Goal: Task Accomplishment & Management: Use online tool/utility

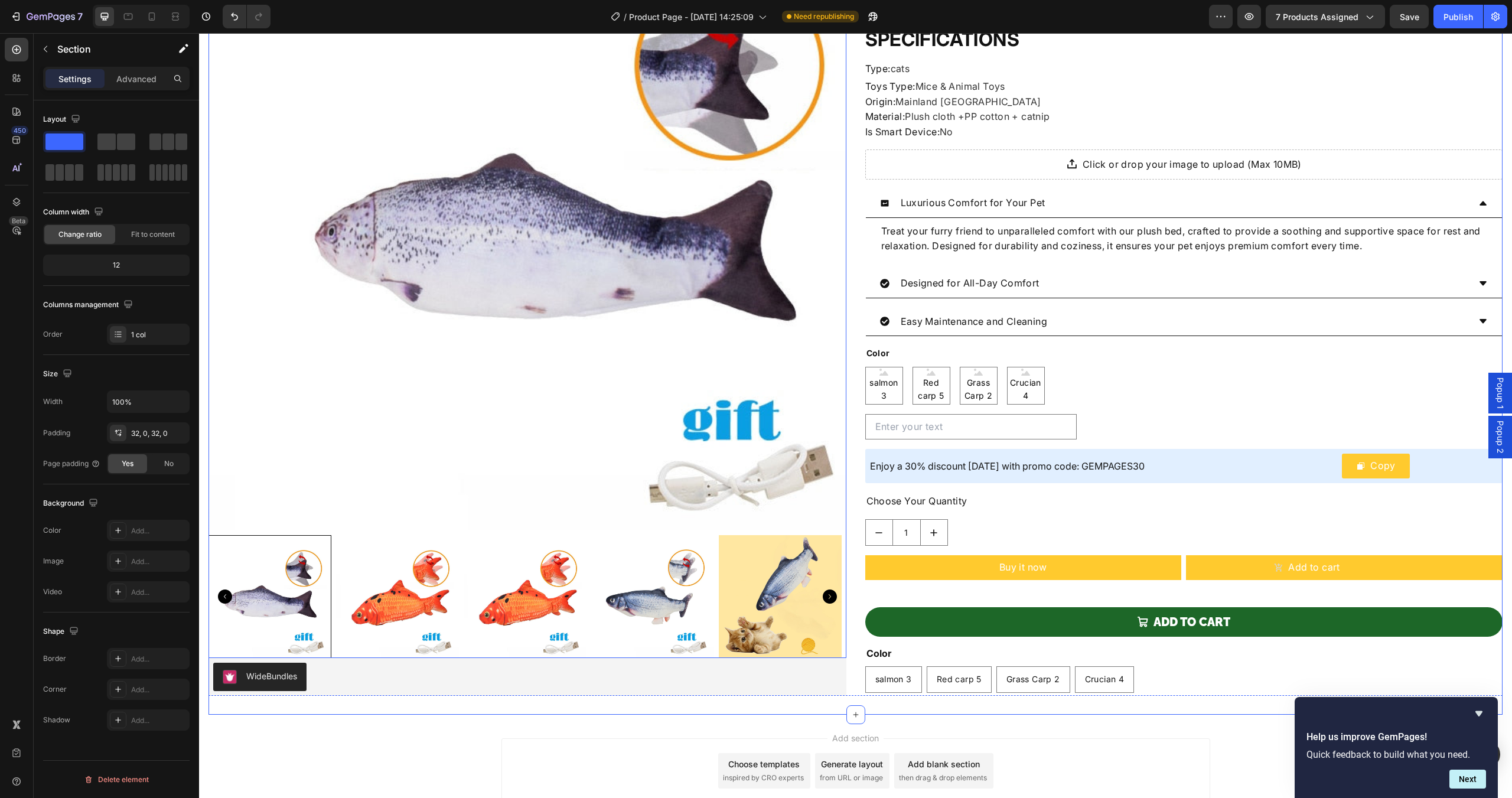
scroll to position [268, 0]
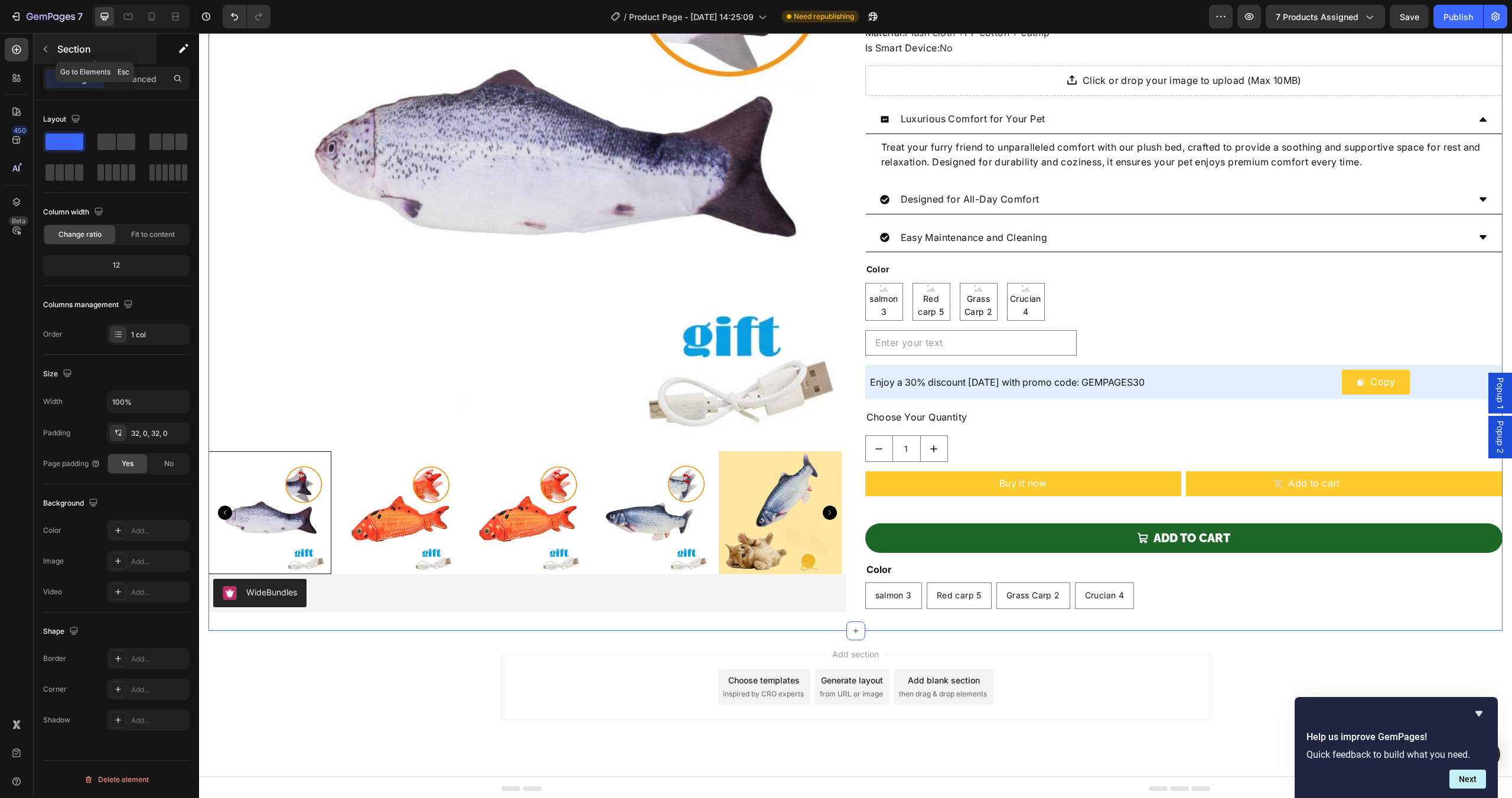
click at [42, 50] on icon "button" at bounding box center [46, 49] width 9 height 9
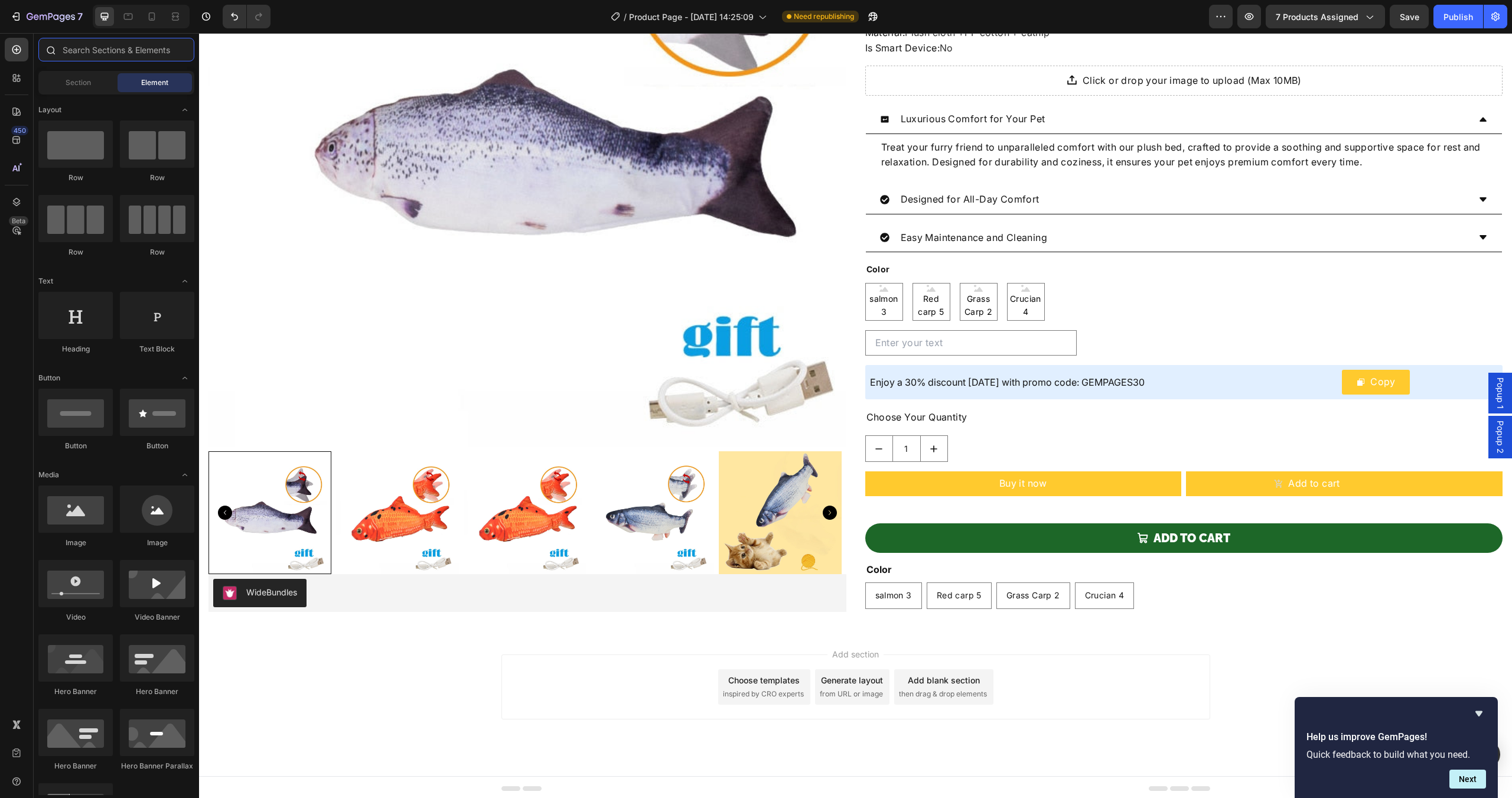
click at [110, 52] on input "text" at bounding box center [117, 50] width 156 height 24
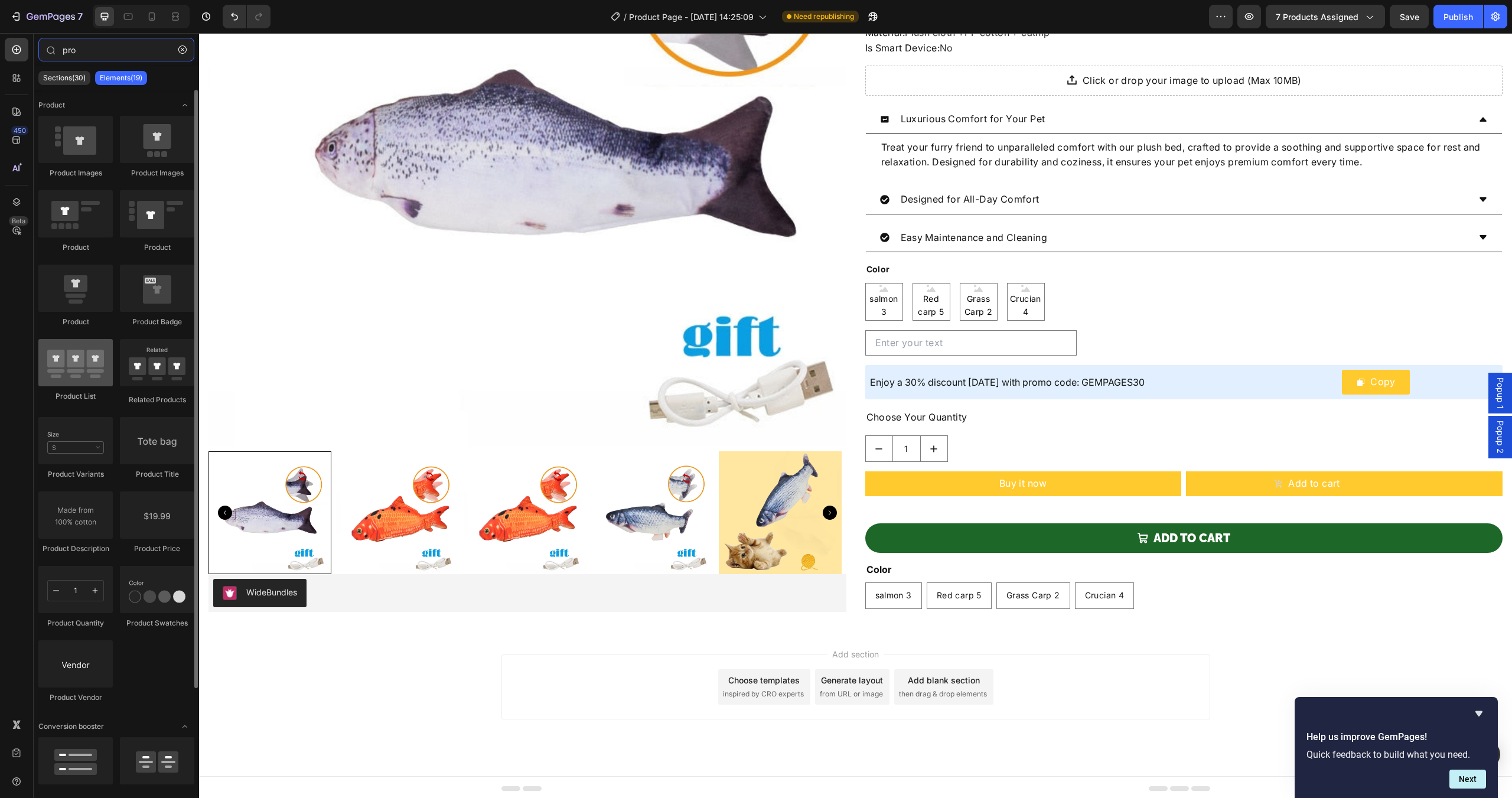
type input "pro"
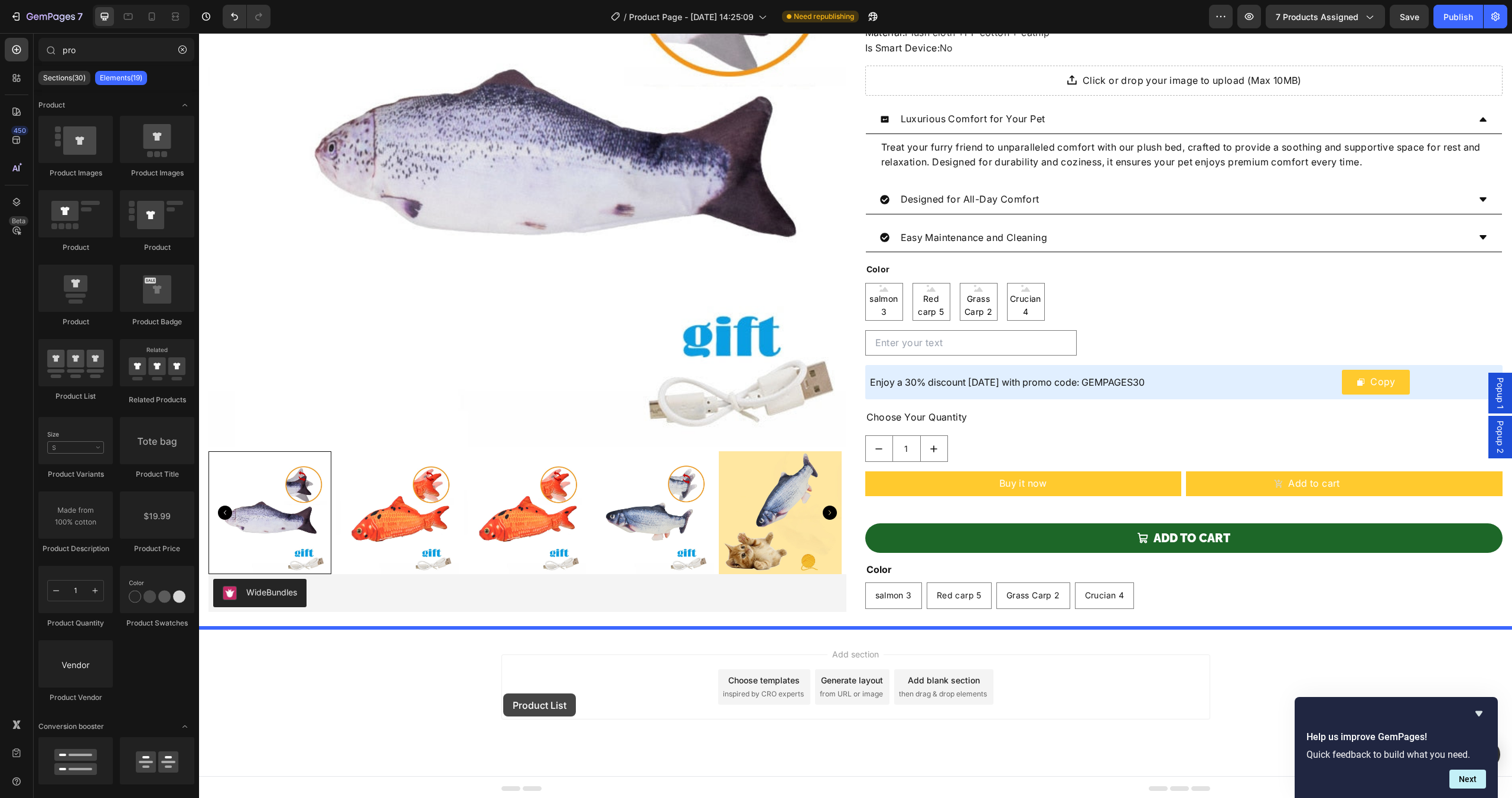
drag, startPoint x: 284, startPoint y: 409, endPoint x: 503, endPoint y: 693, distance: 358.6
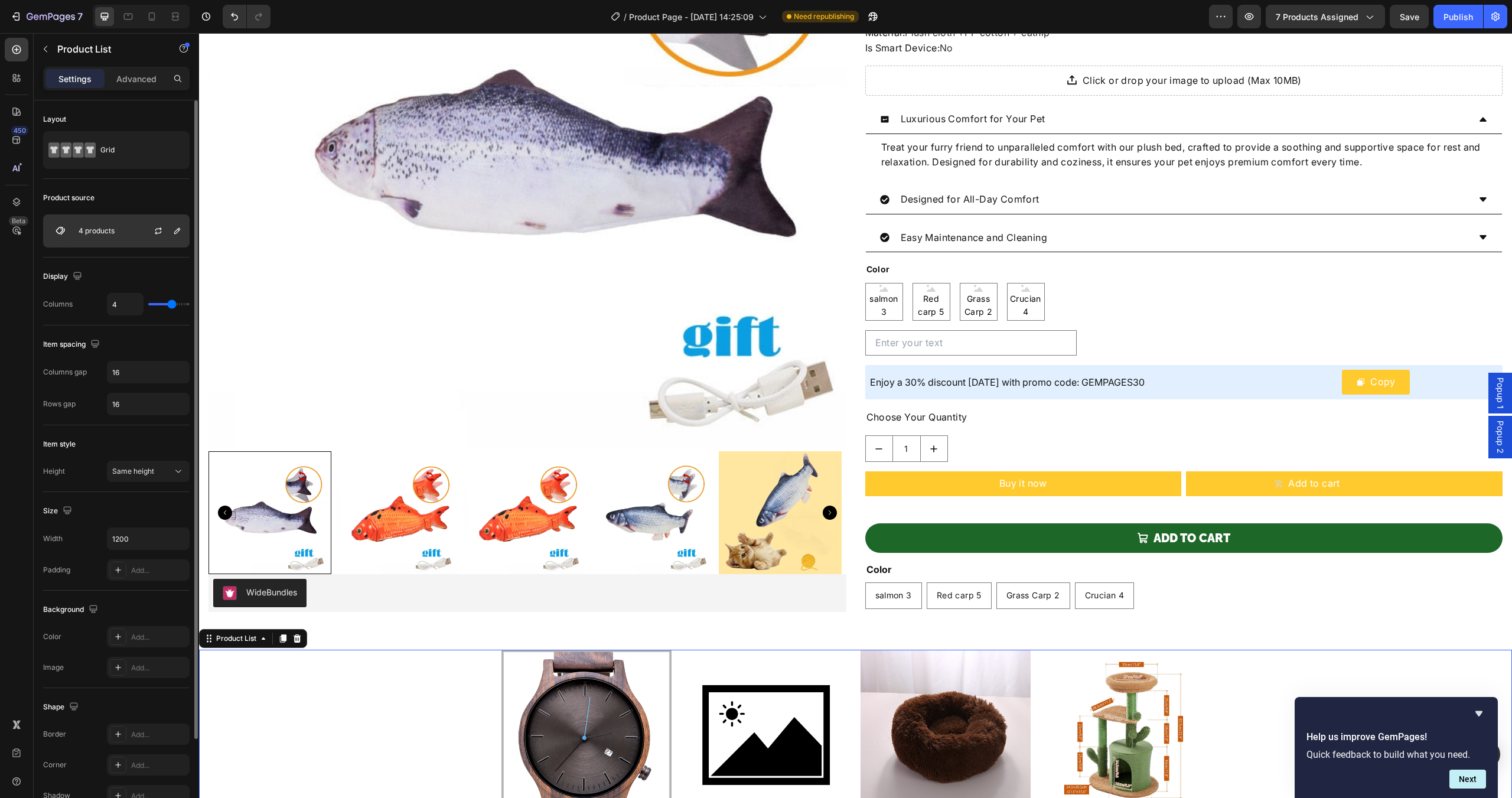
click at [116, 235] on div "4 products" at bounding box center [117, 231] width 147 height 33
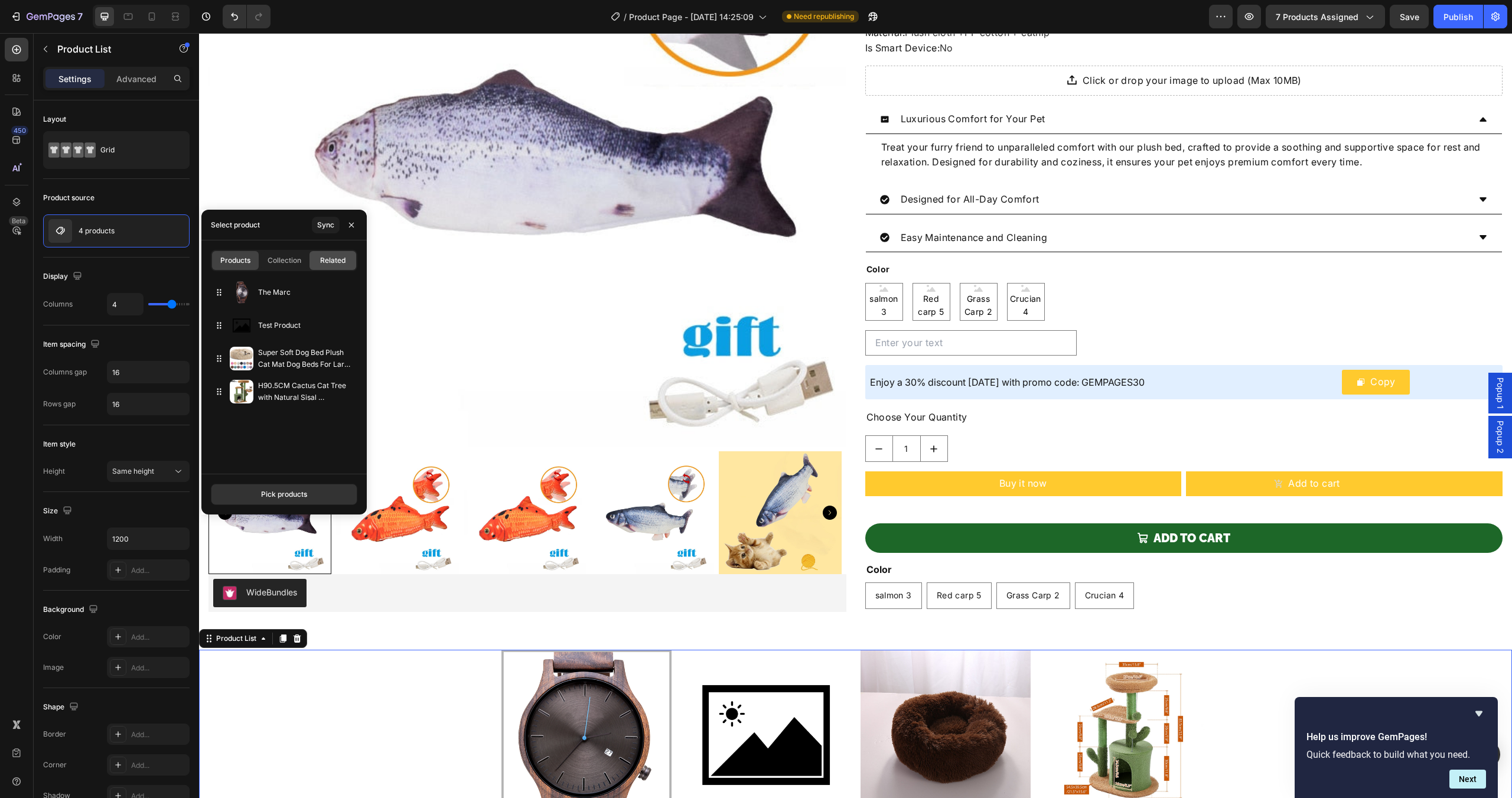
click at [323, 258] on span "Related" at bounding box center [332, 260] width 25 height 10
type input "10"
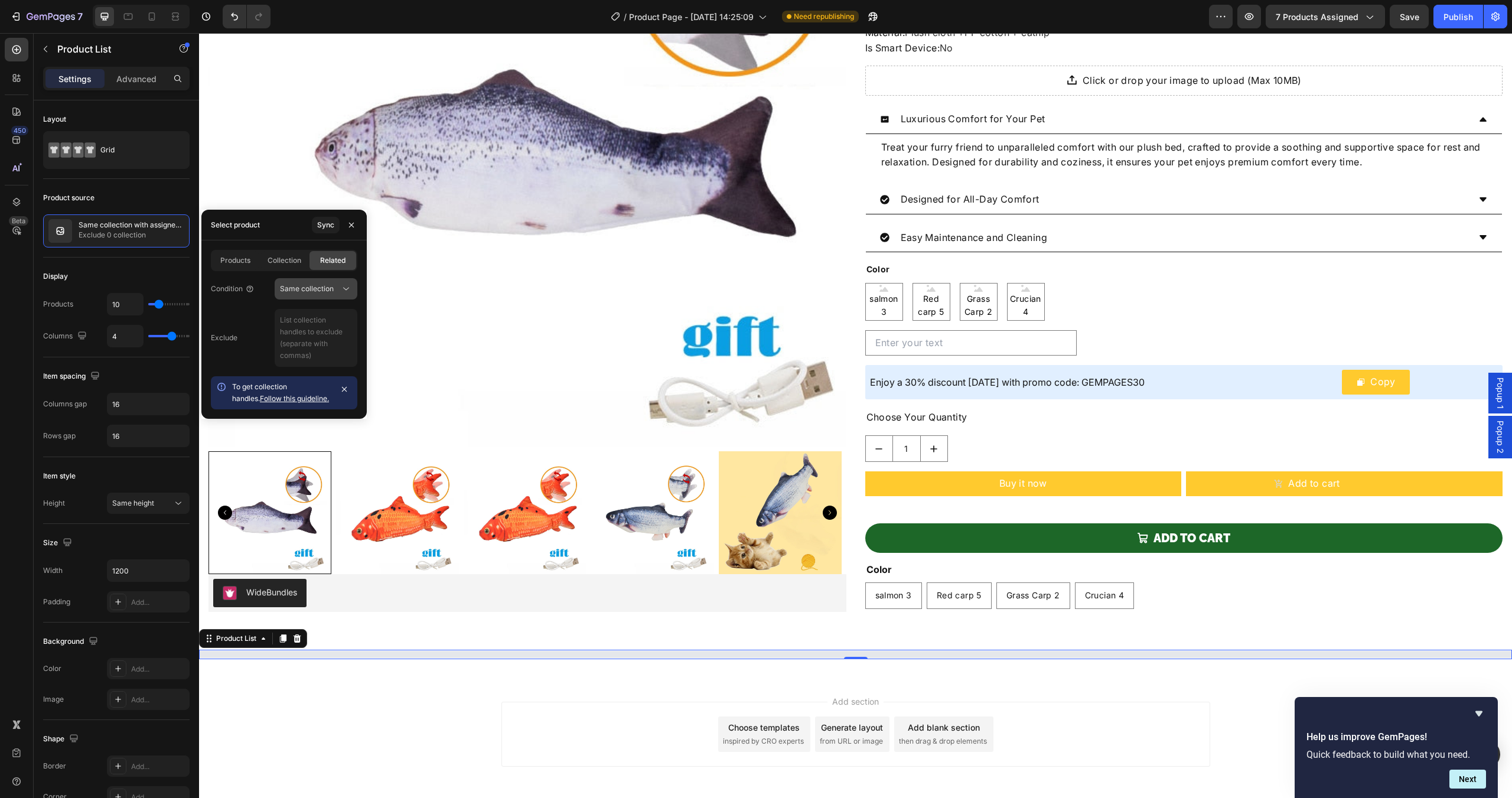
click at [320, 289] on span "Same collection" at bounding box center [306, 288] width 54 height 9
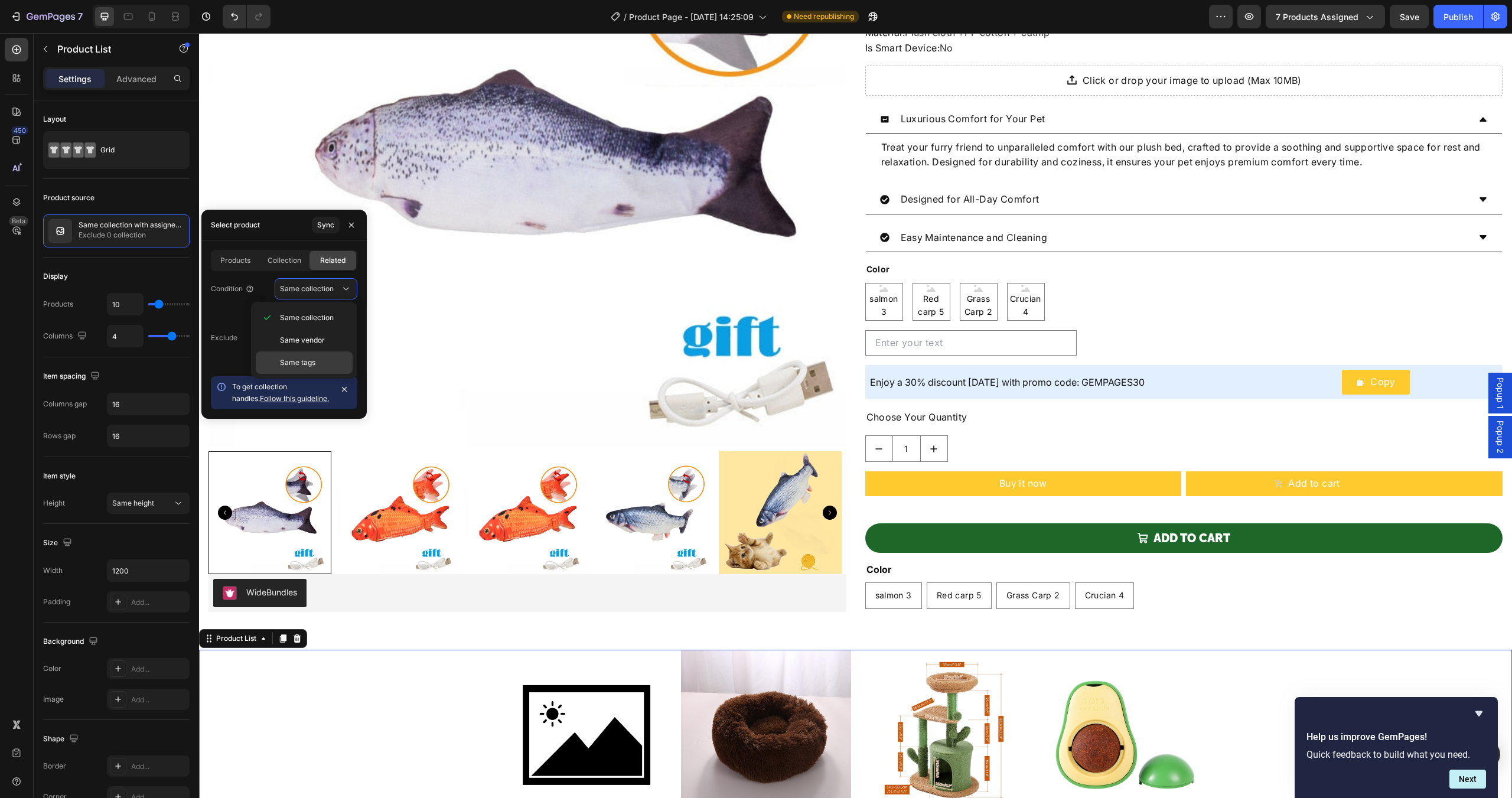
click at [295, 361] on span "Same tags" at bounding box center [297, 362] width 35 height 10
click at [241, 307] on div "Condition Same tags Exclude To get collection handles. Follow this guideline." at bounding box center [284, 342] width 165 height 133
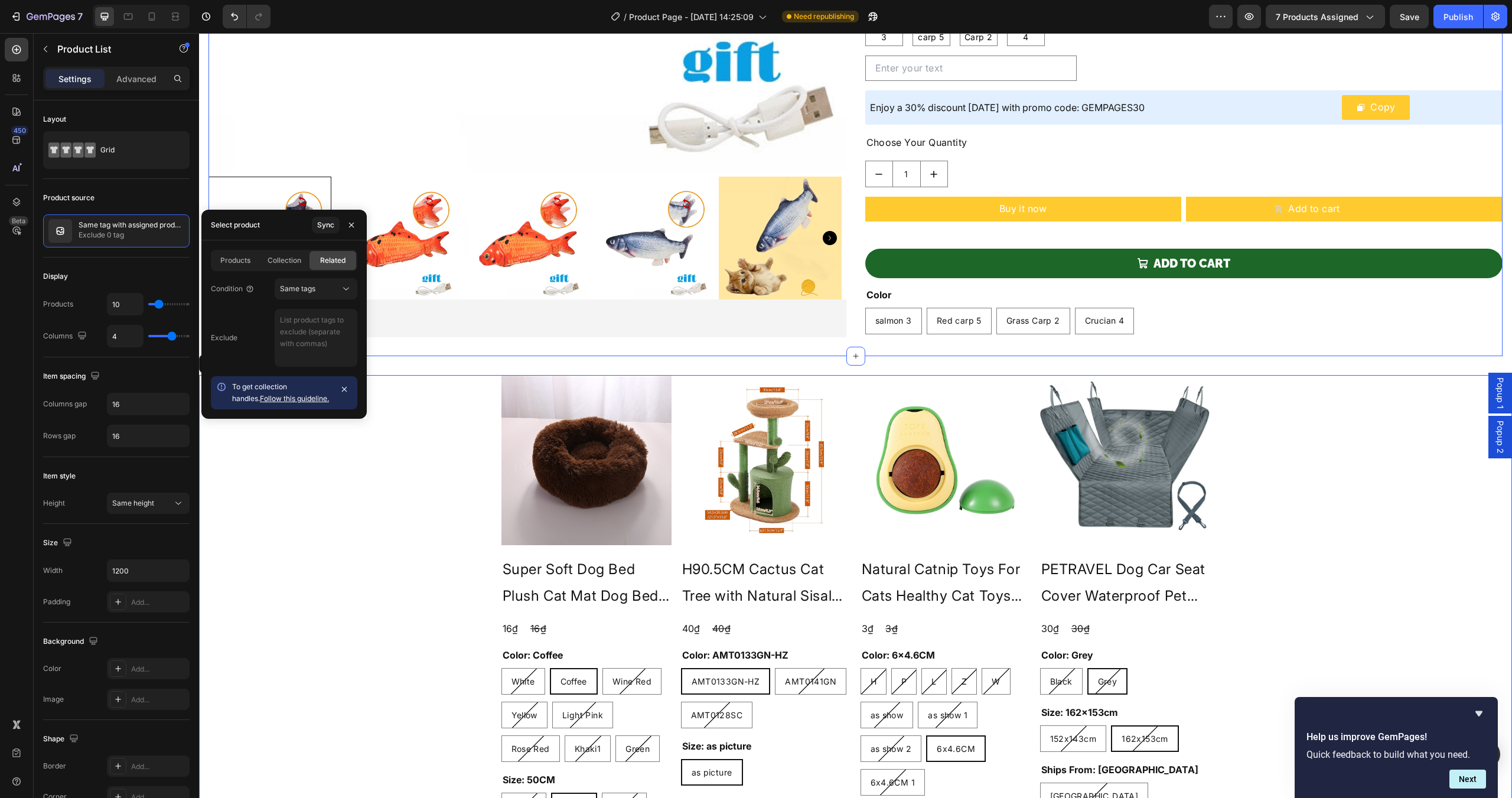
scroll to position [562, 0]
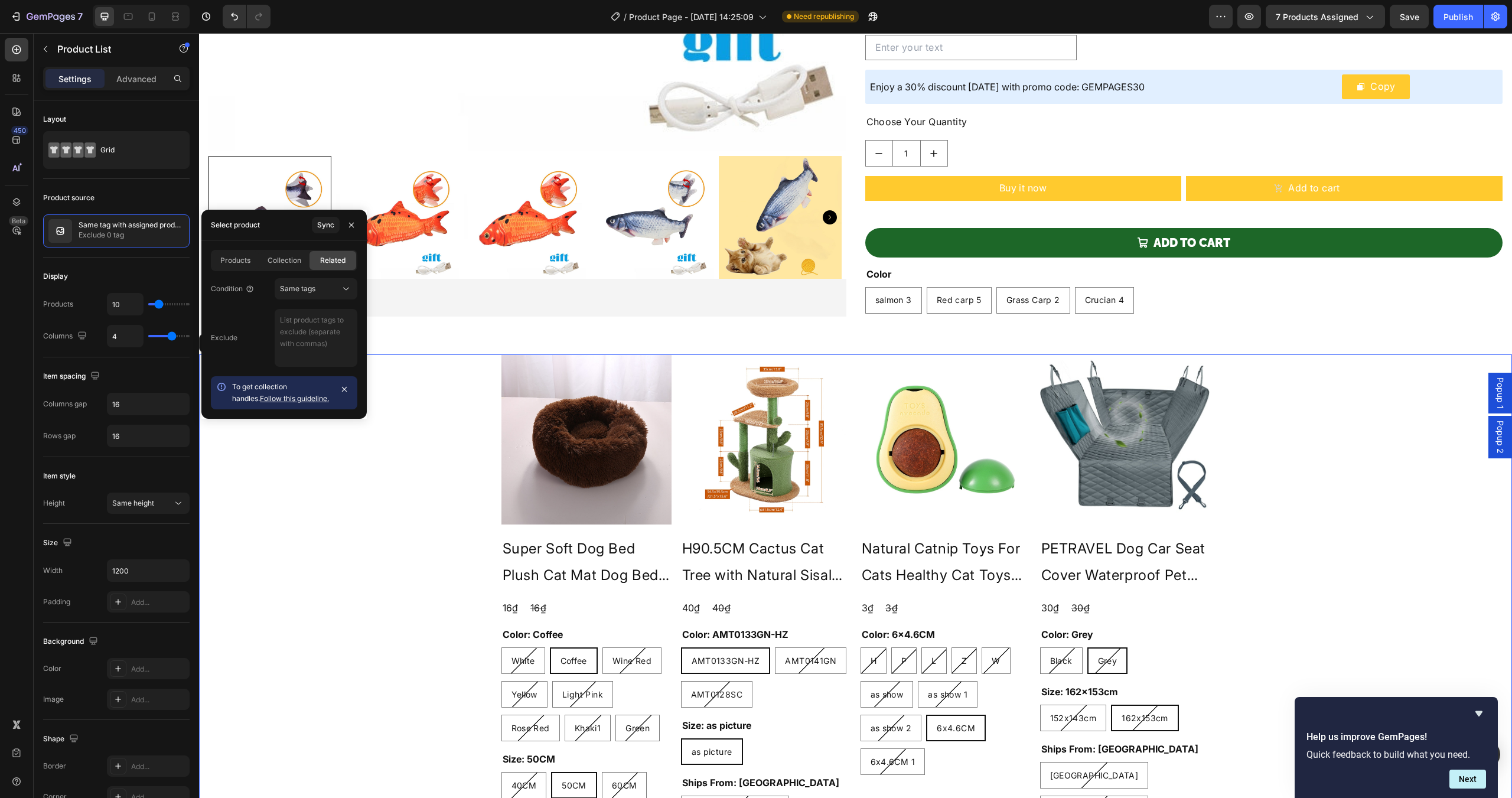
click at [260, 323] on div "Exclude" at bounding box center [284, 337] width 147 height 58
